Goal: Task Accomplishment & Management: Use online tool/utility

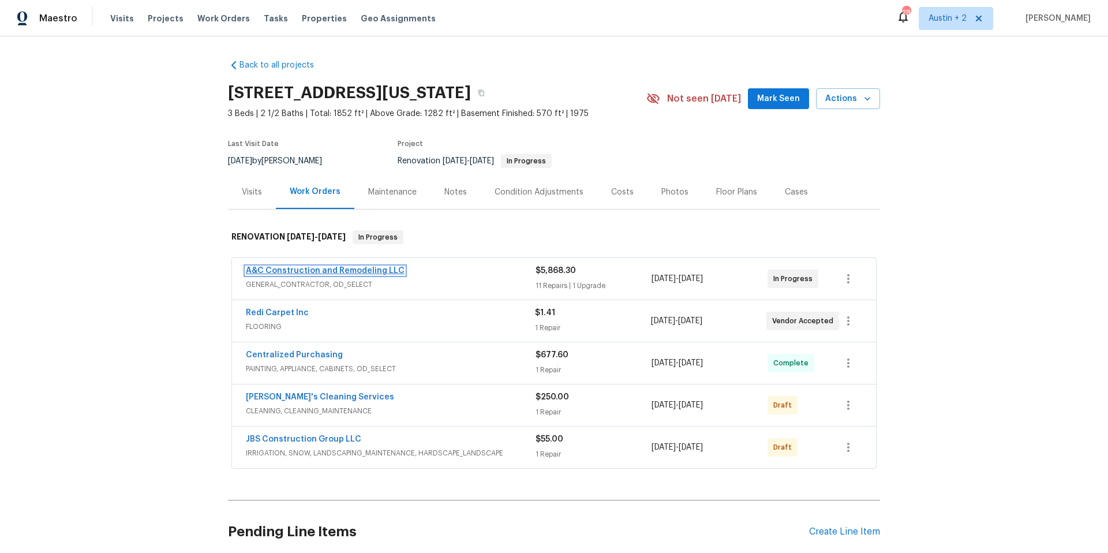
click at [366, 272] on link "A&C Construction and Remodeling LLC" at bounding box center [325, 271] width 159 height 8
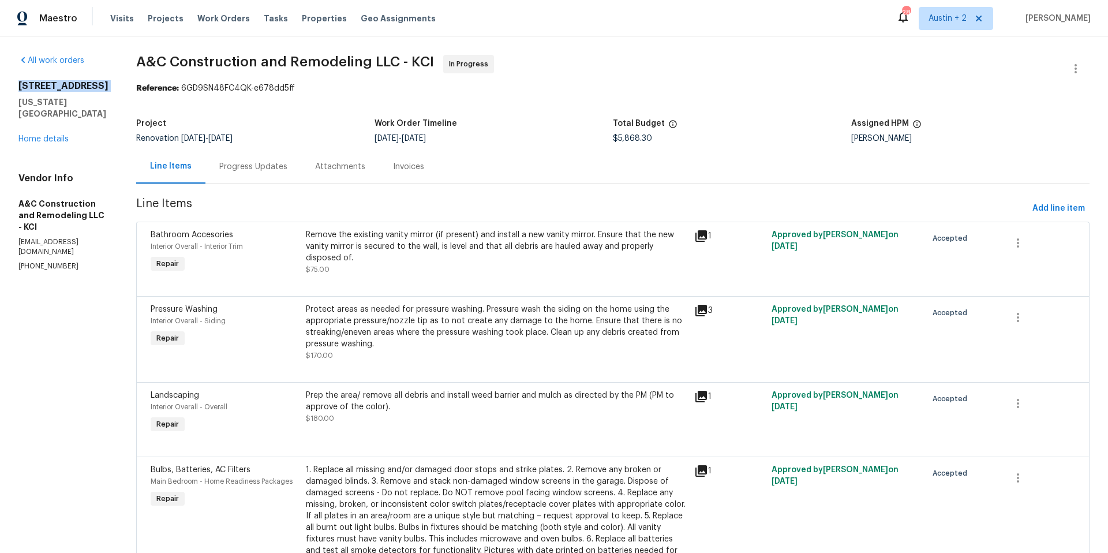
drag, startPoint x: 14, startPoint y: 84, endPoint x: 106, endPoint y: 92, distance: 91.5
copy h2 "[STREET_ADDRESS]"
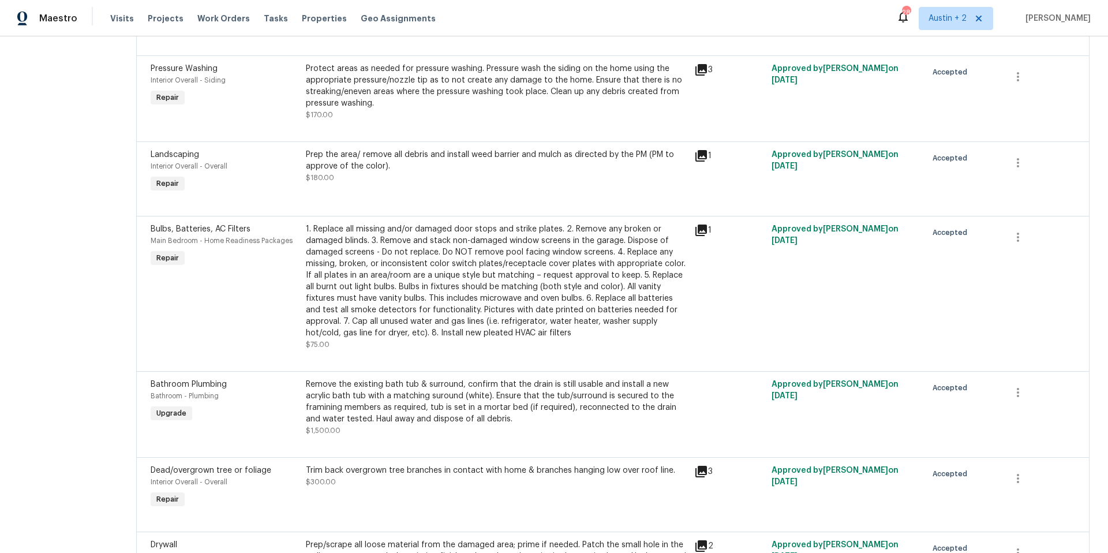
scroll to position [248, 0]
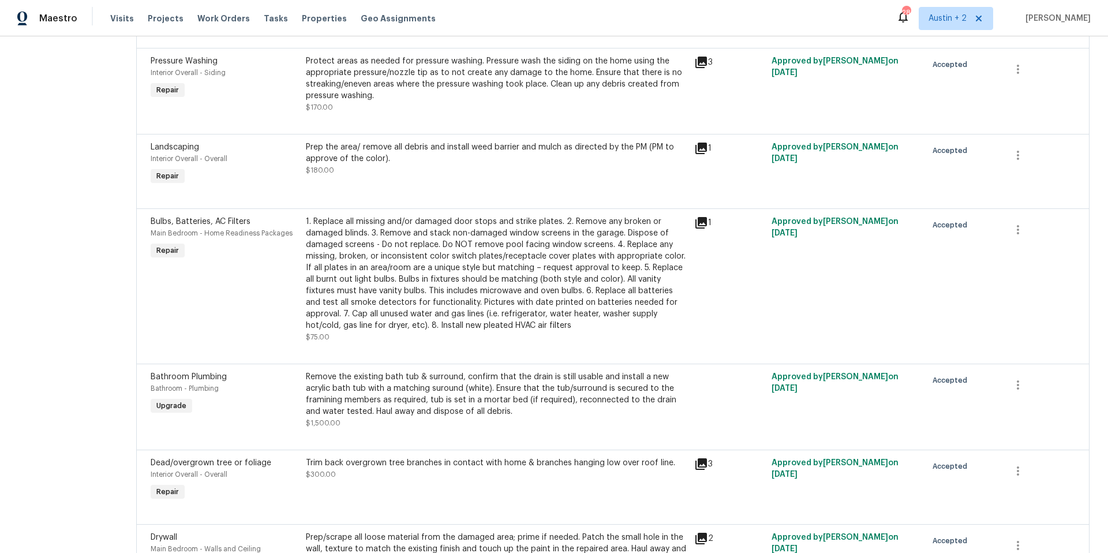
click at [630, 409] on div "Remove the existing bath tub & surround, confirm that the drain is still usable…" at bounding box center [496, 394] width 381 height 46
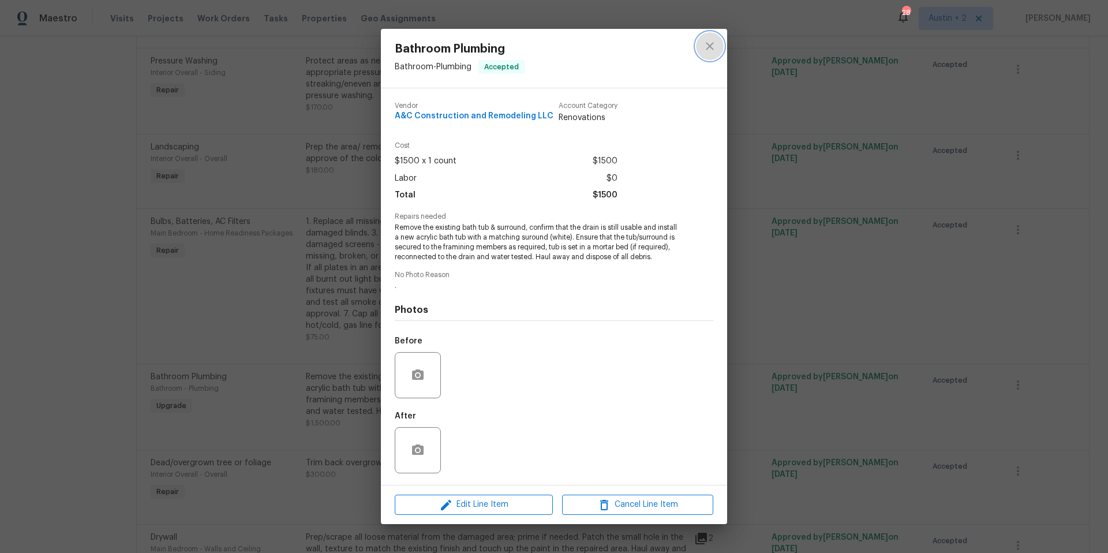
click at [715, 46] on icon "close" at bounding box center [710, 46] width 14 height 14
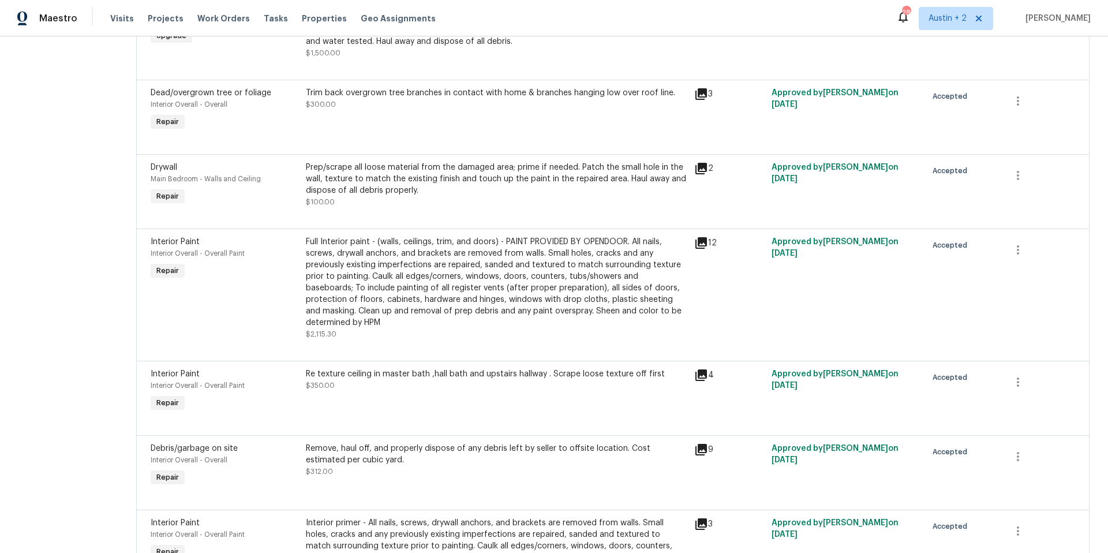
scroll to position [724, 0]
